Goal: Information Seeking & Learning: Check status

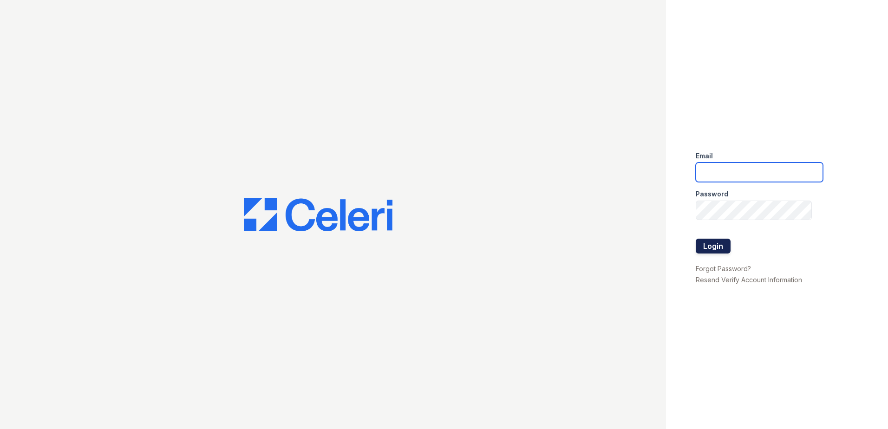
type input "jtorresmancinas@trinity-pm.com"
click at [705, 240] on button "Login" at bounding box center [713, 246] width 35 height 15
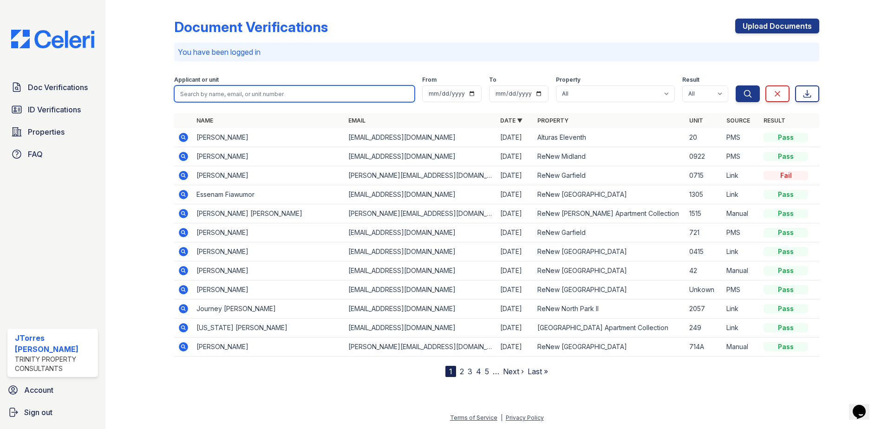
click at [220, 96] on input "search" at bounding box center [294, 93] width 241 height 17
type input "[PERSON_NAME]"
click at [736, 85] on button "Search" at bounding box center [748, 93] width 24 height 17
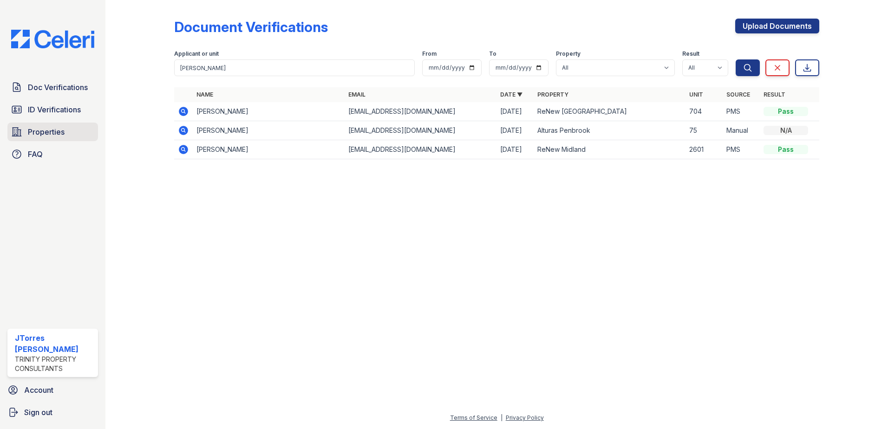
click at [44, 135] on span "Properties" at bounding box center [46, 131] width 37 height 11
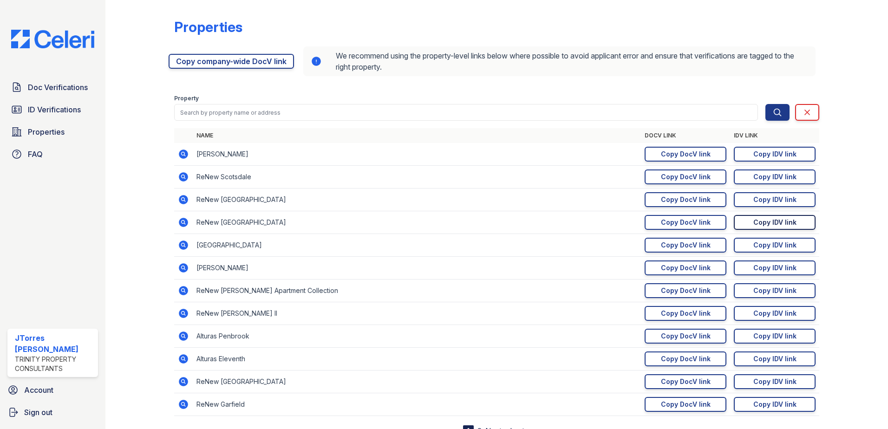
click at [743, 227] on link "Copy IDV link Copy link" at bounding box center [775, 222] width 82 height 15
click at [64, 111] on span "ID Verifications" at bounding box center [54, 109] width 53 height 11
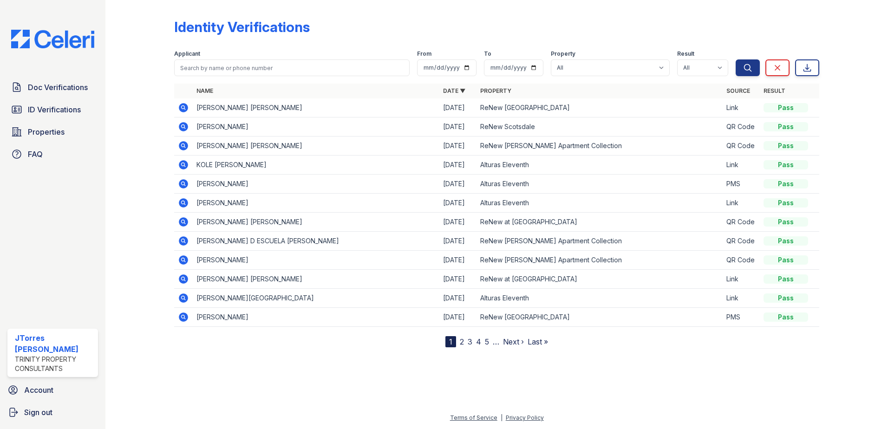
click at [184, 109] on icon at bounding box center [183, 107] width 11 height 11
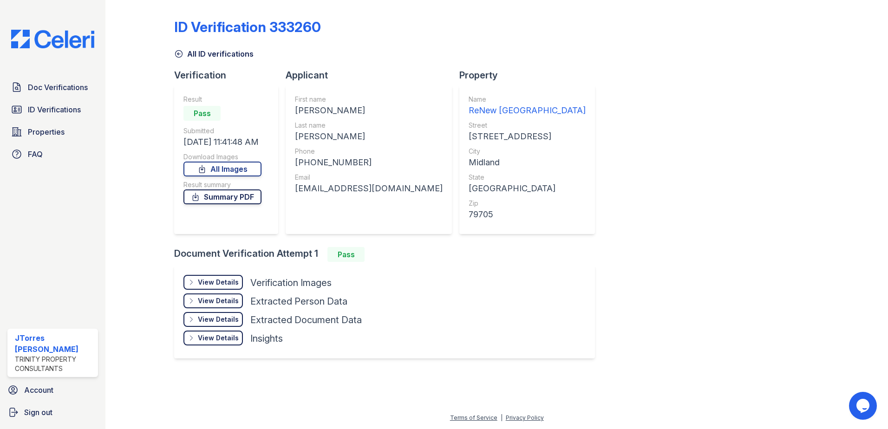
click at [224, 195] on link "Summary PDF" at bounding box center [222, 197] width 78 height 15
click at [222, 283] on div "View Details" at bounding box center [218, 282] width 41 height 9
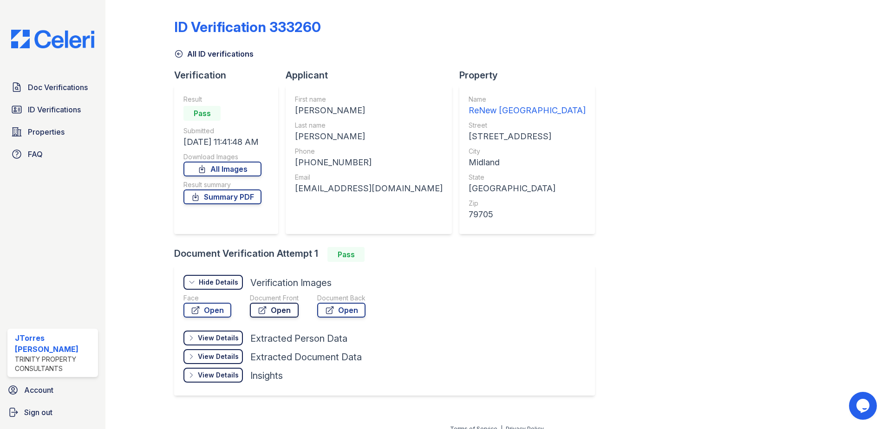
click at [271, 307] on link "Open" at bounding box center [274, 310] width 49 height 15
